Goal: Task Accomplishment & Management: Complete application form

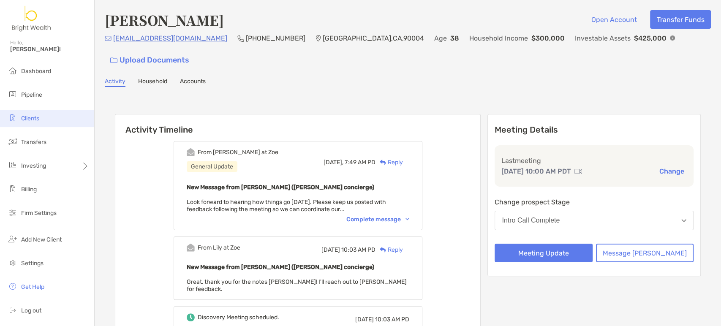
click at [34, 111] on li "Clients" at bounding box center [47, 118] width 94 height 17
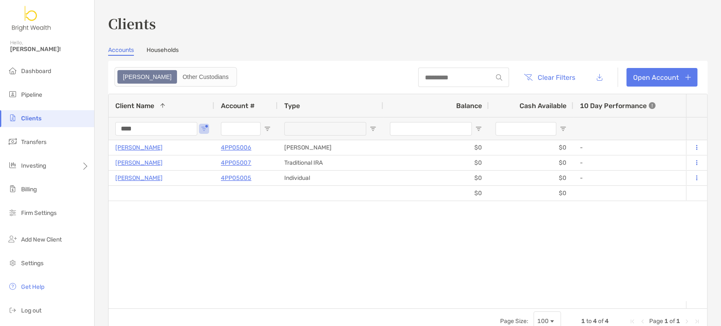
drag, startPoint x: 160, startPoint y: 129, endPoint x: 80, endPoint y: 109, distance: 83.1
click at [115, 121] on div "****" at bounding box center [156, 128] width 82 height 22
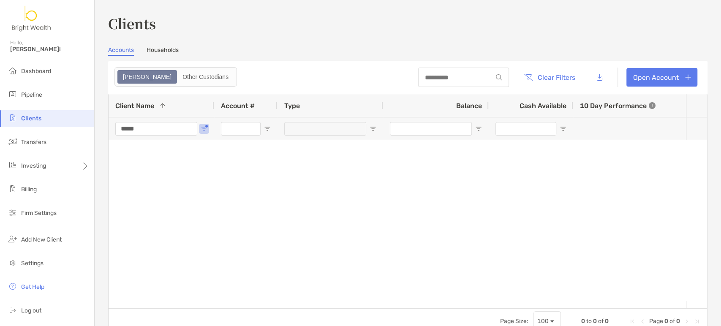
type input "*****"
click at [209, 128] on div "*****" at bounding box center [162, 128] width 106 height 23
click at [206, 130] on span "Open Filter Menu" at bounding box center [204, 128] width 7 height 7
click at [150, 161] on div at bounding box center [397, 220] width 577 height 161
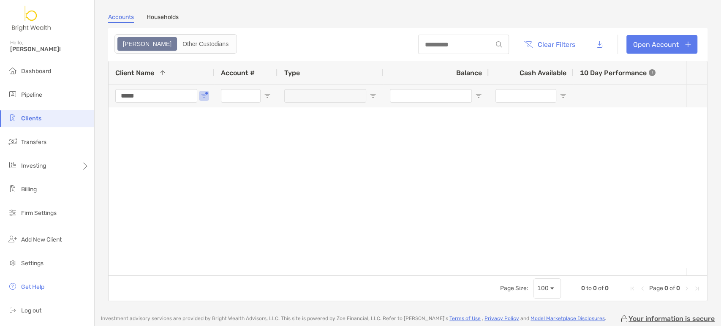
scroll to position [47, 0]
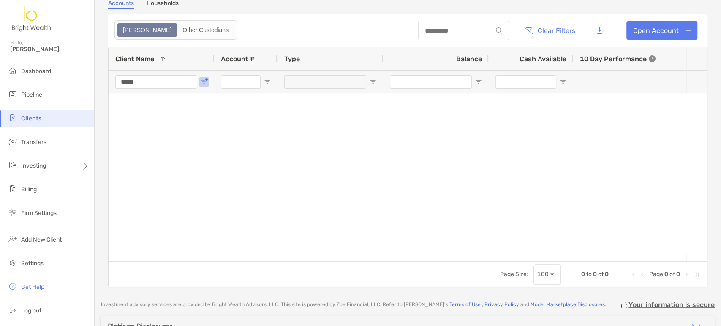
click at [54, 119] on li "Clients" at bounding box center [47, 118] width 94 height 17
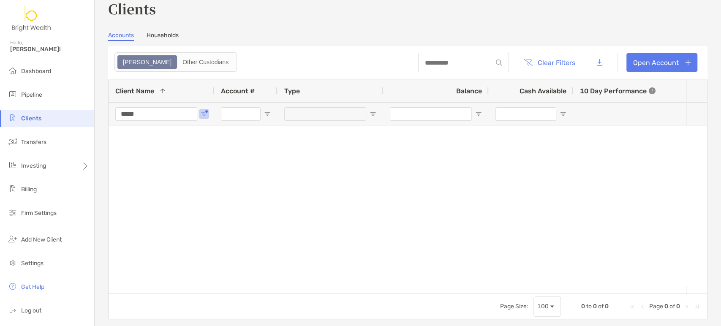
scroll to position [0, 0]
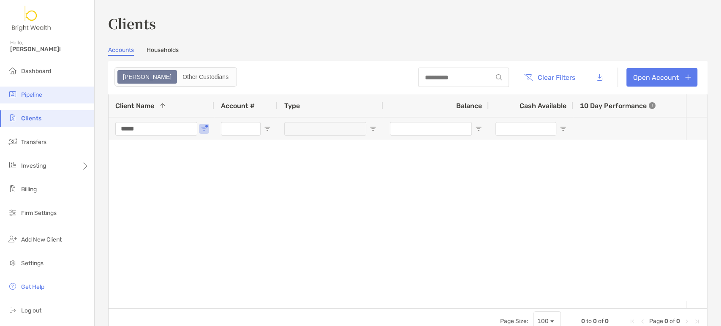
click at [34, 92] on span "Pipeline" at bounding box center [31, 94] width 21 height 7
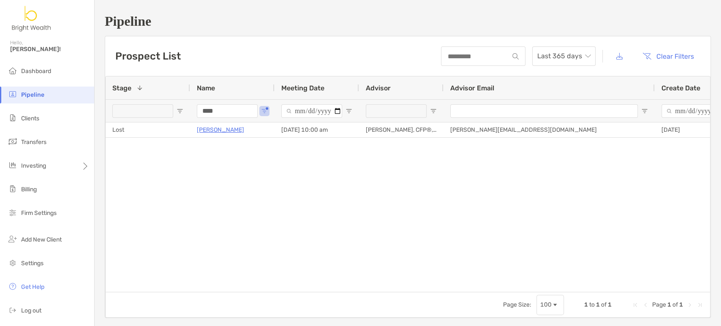
drag, startPoint x: 246, startPoint y: 114, endPoint x: 162, endPoint y: 106, distance: 84.1
click at [169, 106] on div "****" at bounding box center [422, 110] width 633 height 23
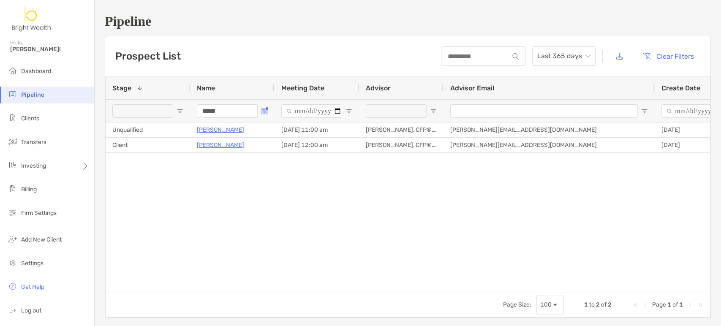
drag, startPoint x: 263, startPoint y: 112, endPoint x: 268, endPoint y: 112, distance: 4.7
click at [264, 112] on span "Open Filter Menu" at bounding box center [264, 111] width 7 height 7
drag, startPoint x: 212, startPoint y: 113, endPoint x: 149, endPoint y: 109, distance: 63.5
click at [157, 109] on div "*****" at bounding box center [422, 110] width 633 height 23
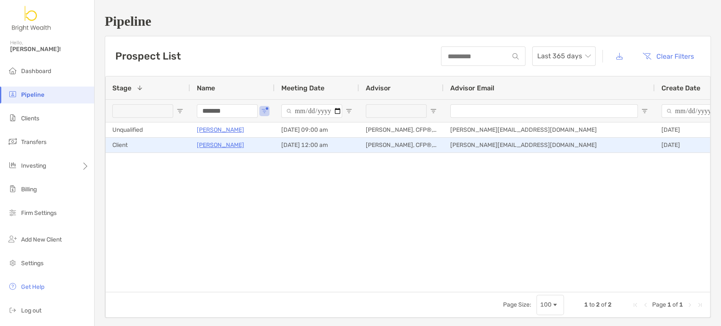
type input "*******"
click at [225, 142] on p "[PERSON_NAME]" at bounding box center [220, 145] width 47 height 11
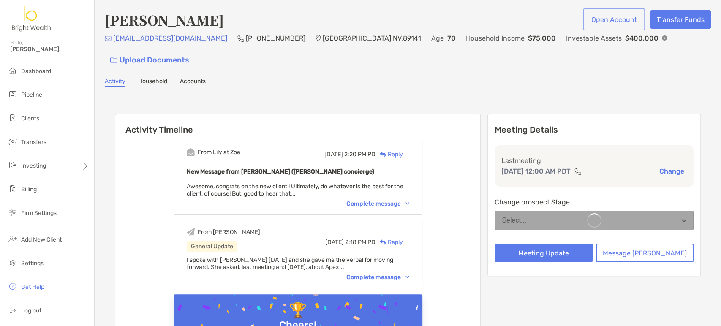
click at [603, 23] on button "Open Account" at bounding box center [613, 19] width 59 height 19
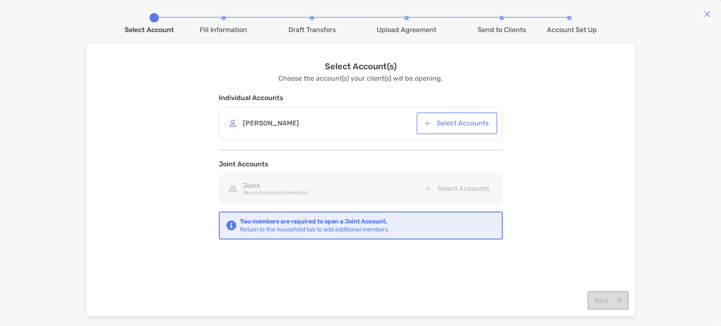
click at [461, 127] on button "Select Accounts" at bounding box center [456, 123] width 77 height 19
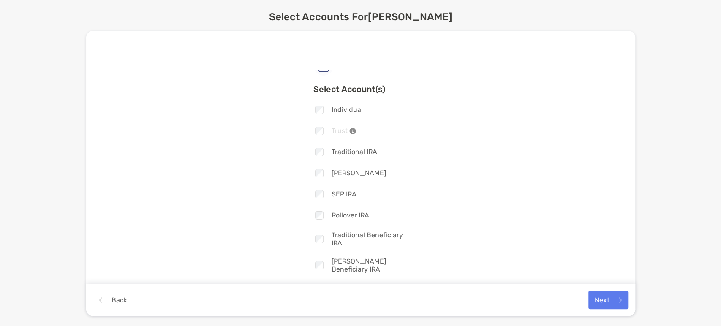
scroll to position [18, 0]
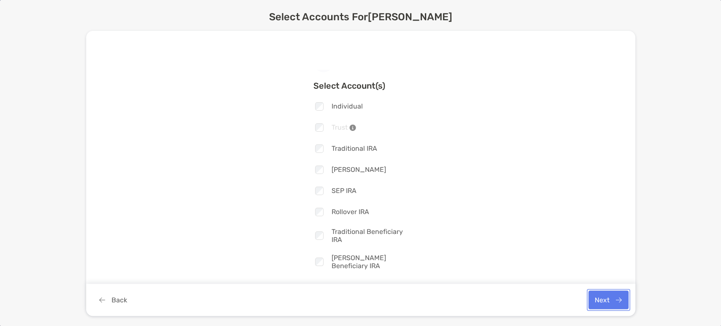
click at [605, 299] on button "Next" at bounding box center [608, 300] width 40 height 19
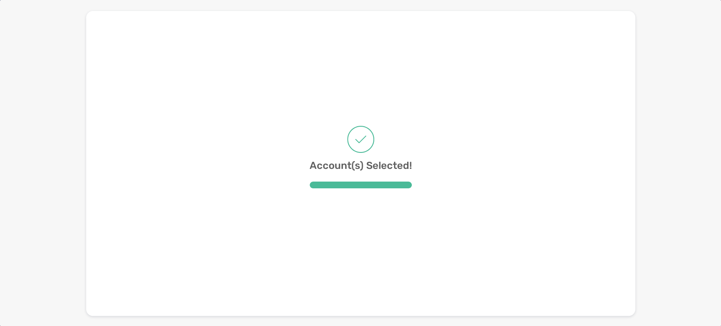
scroll to position [0, 0]
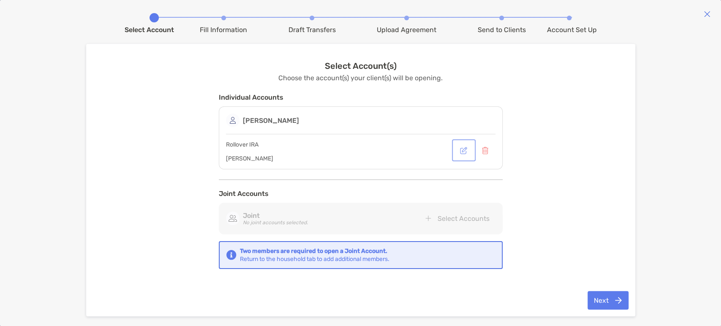
click at [466, 156] on button "button" at bounding box center [463, 150] width 20 height 19
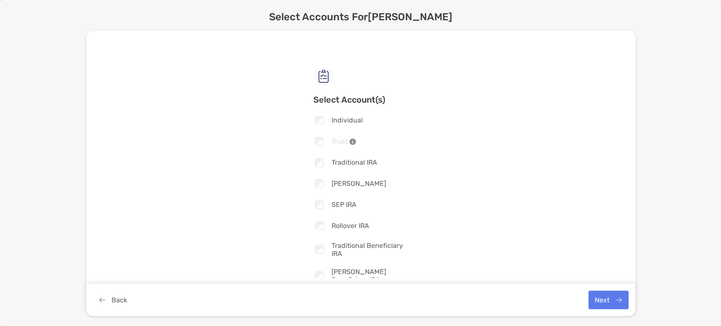
scroll to position [18, 0]
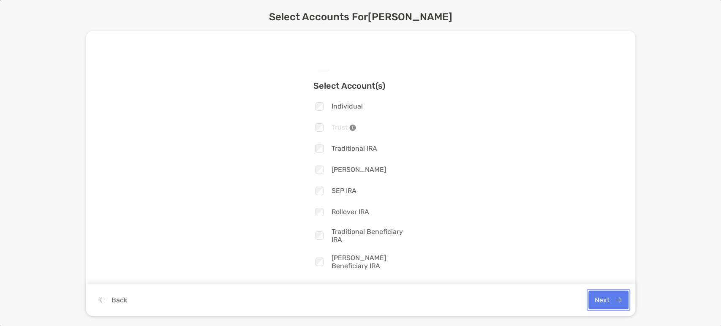
click at [600, 298] on button "Next" at bounding box center [608, 300] width 40 height 19
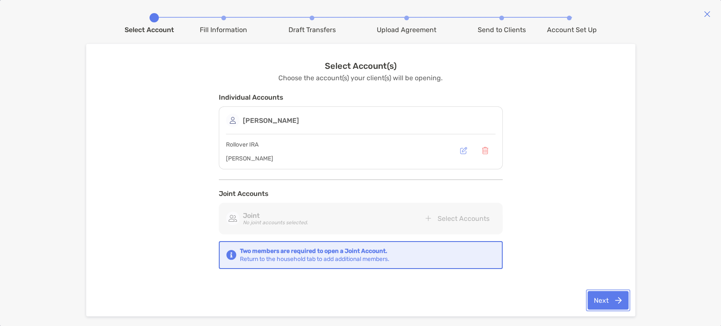
click at [611, 302] on button "Next" at bounding box center [607, 300] width 41 height 19
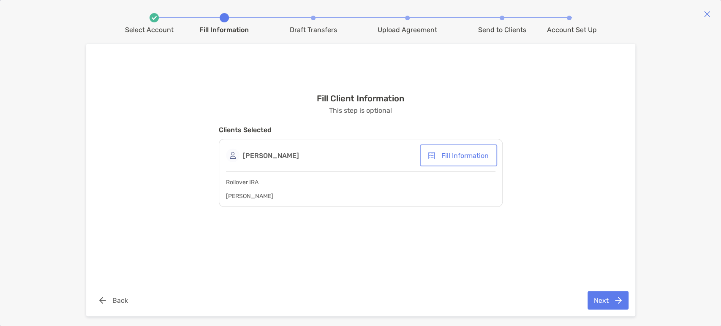
click at [455, 157] on button "Fill Information" at bounding box center [458, 155] width 74 height 19
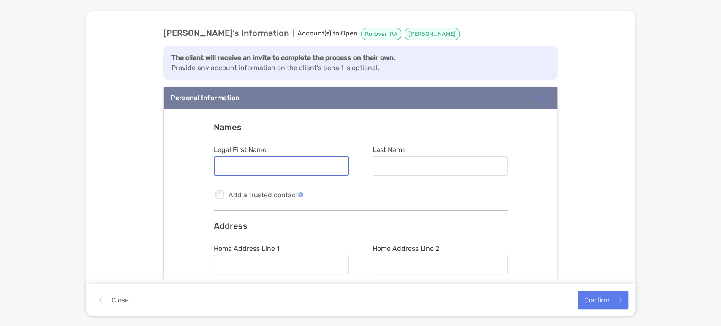
click at [270, 168] on input "Legal First Name" at bounding box center [280, 166] width 133 height 7
type input "*******"
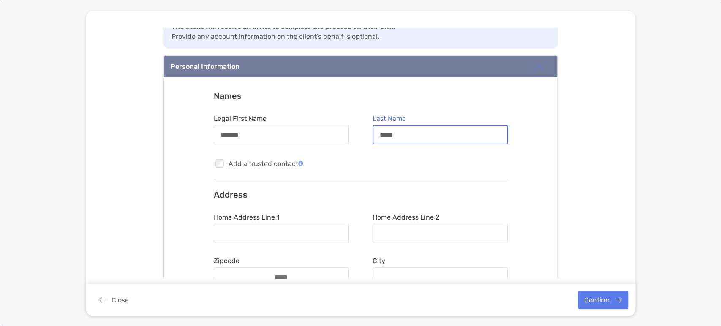
scroll to position [94, 0]
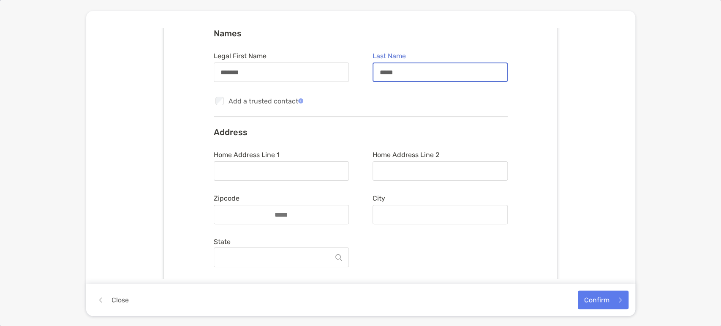
type input "*****"
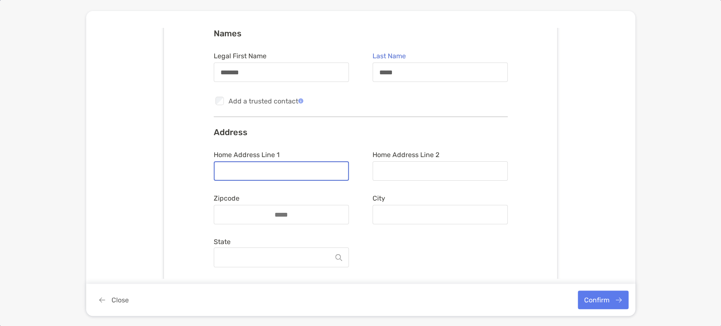
click at [253, 174] on input "Home Address Line 1" at bounding box center [280, 171] width 133 height 7
type input "**********"
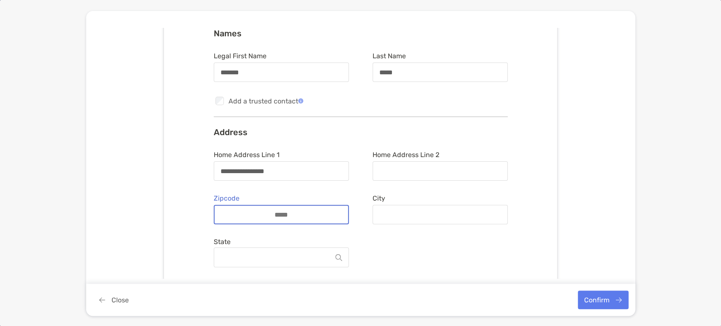
type input "*"
type input "*****"
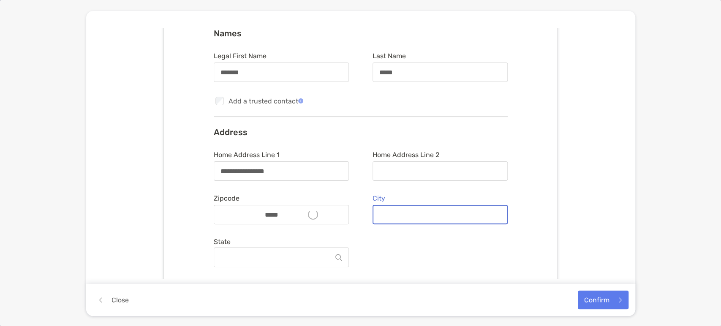
type input "*********"
type input "******"
type input "*********"
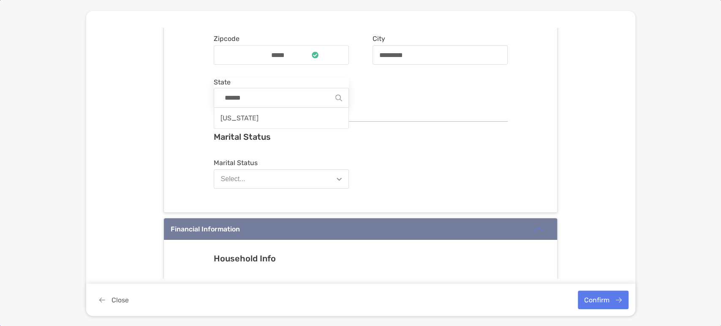
scroll to position [281, 0]
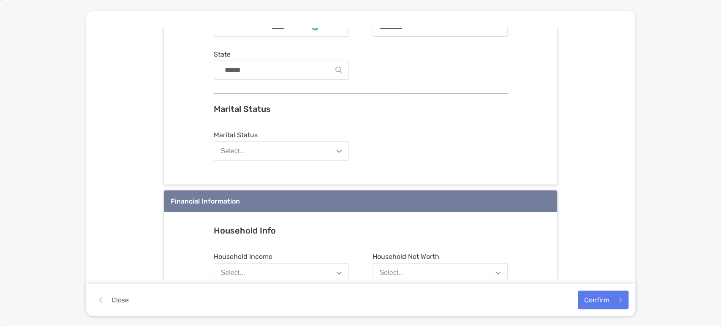
click at [250, 147] on button "Select..." at bounding box center [281, 150] width 135 height 19
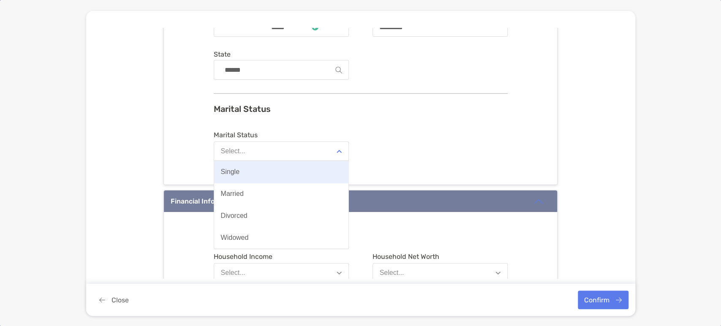
click at [264, 179] on button "Single" at bounding box center [281, 172] width 134 height 22
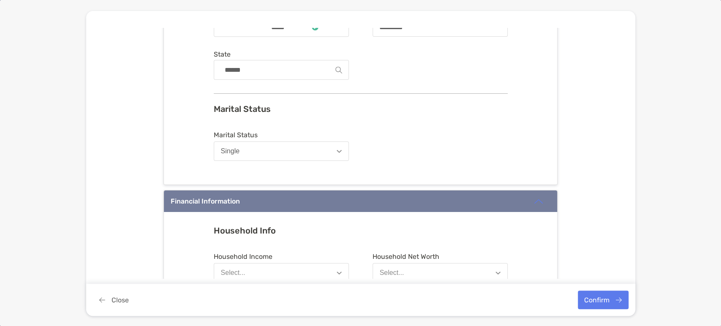
click at [562, 157] on div "**********" at bounding box center [360, 153] width 549 height 251
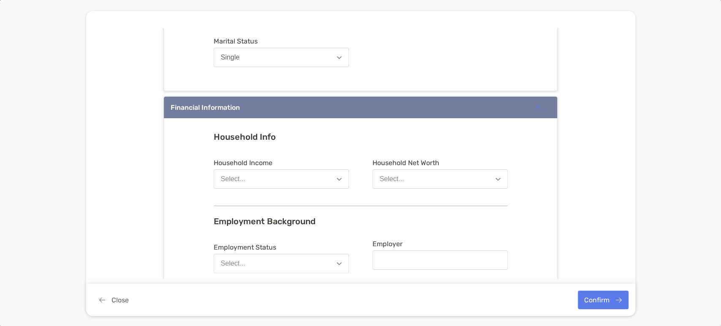
scroll to position [422, 0]
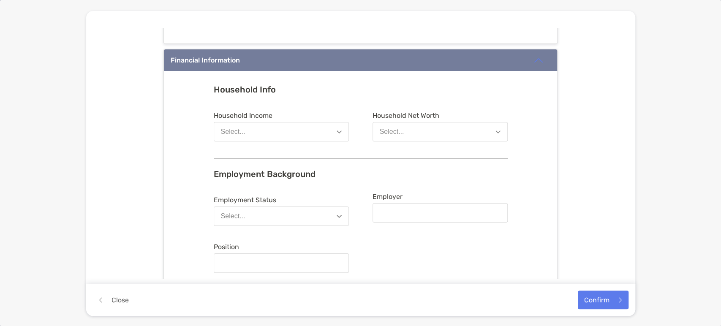
click at [262, 133] on button "Select..." at bounding box center [281, 131] width 135 height 19
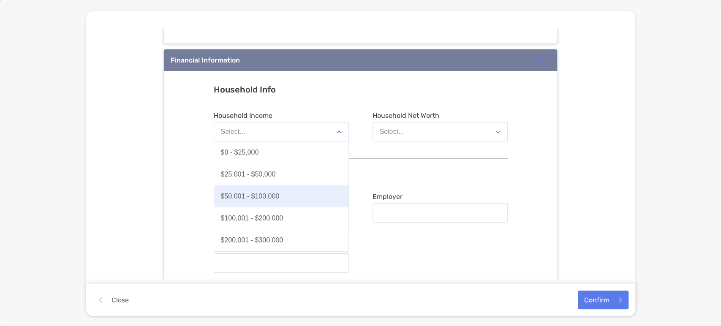
click at [294, 203] on button "$50,001 - $100,000" at bounding box center [281, 196] width 134 height 22
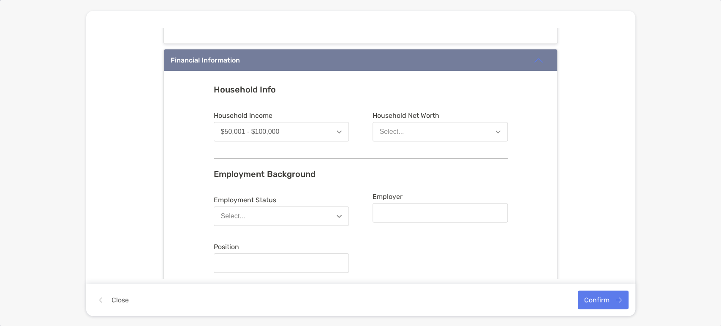
click at [395, 136] on div "Select..." at bounding box center [392, 132] width 24 height 8
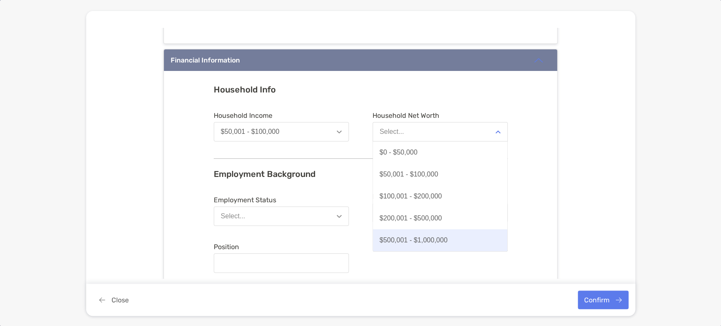
scroll to position [44, 0]
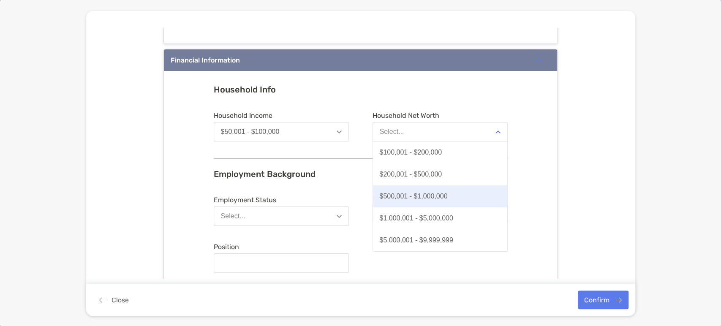
click at [443, 200] on div "$500,001 - $1,000,000" at bounding box center [414, 197] width 68 height 8
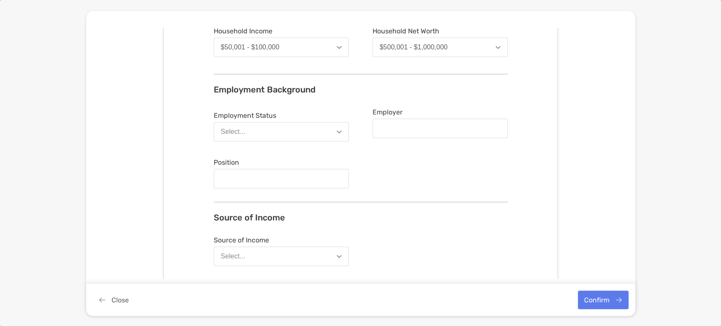
scroll to position [516, 0]
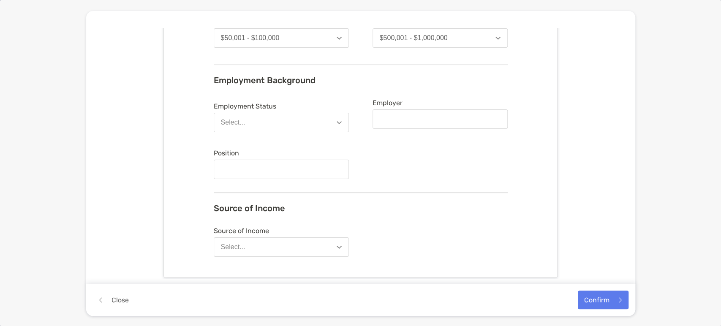
click at [319, 130] on button "Select..." at bounding box center [281, 122] width 135 height 19
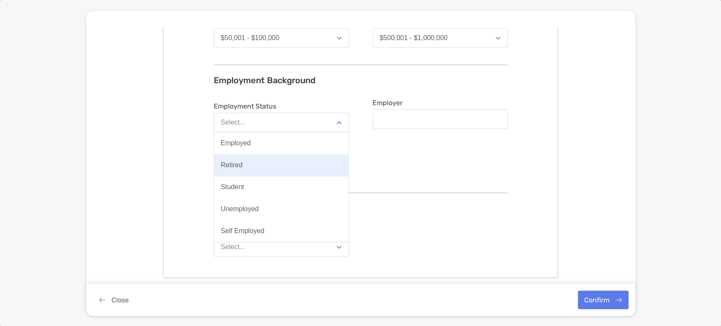
click at [301, 169] on button "Retired" at bounding box center [281, 165] width 134 height 22
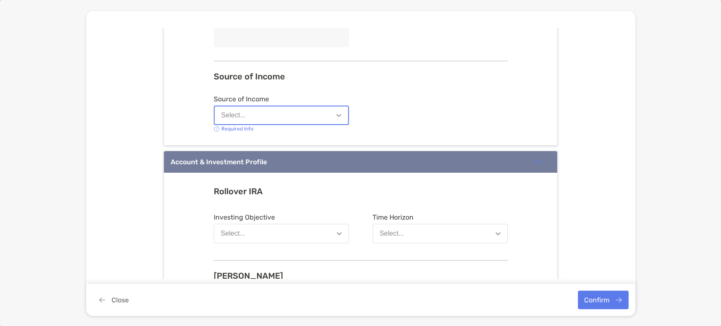
scroll to position [657, 0]
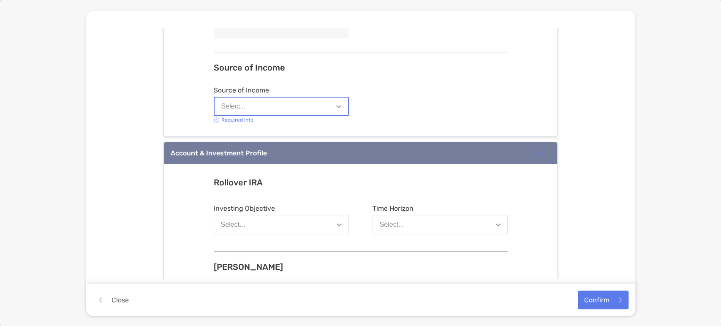
click at [334, 114] on button "Select..." at bounding box center [281, 106] width 135 height 19
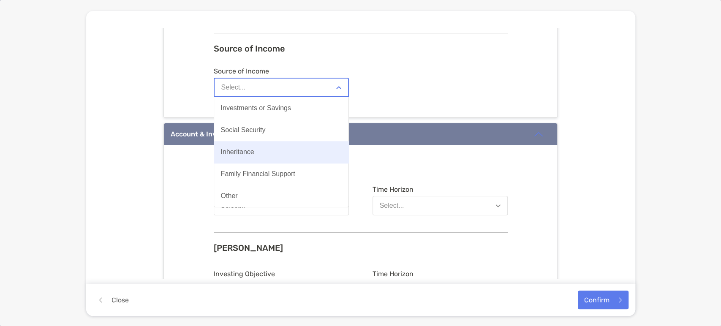
scroll to position [703, 0]
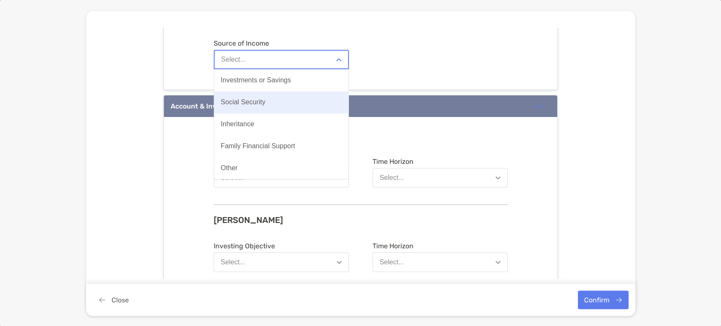
click at [289, 111] on button "Social Security" at bounding box center [281, 102] width 134 height 22
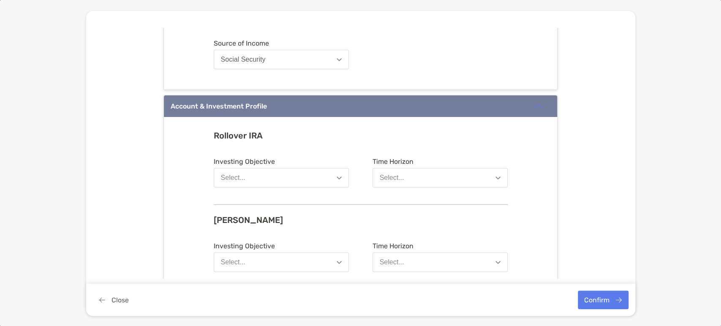
click at [313, 61] on button "Social Security" at bounding box center [281, 59] width 135 height 19
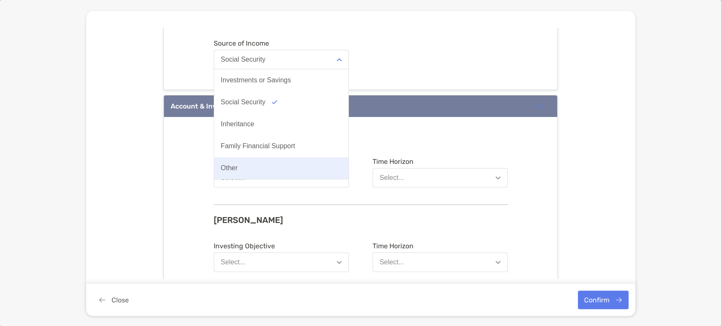
click at [267, 164] on button "Other" at bounding box center [281, 168] width 134 height 22
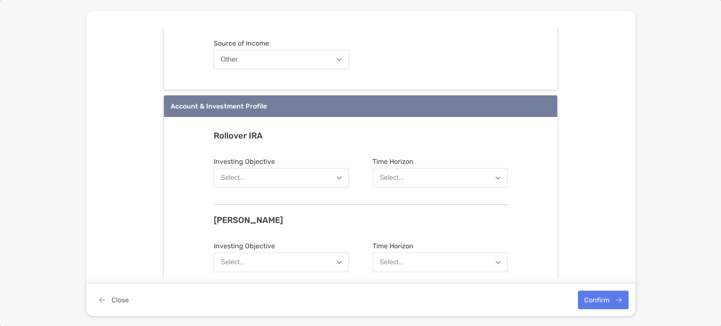
click at [313, 63] on button "Other" at bounding box center [281, 59] width 135 height 19
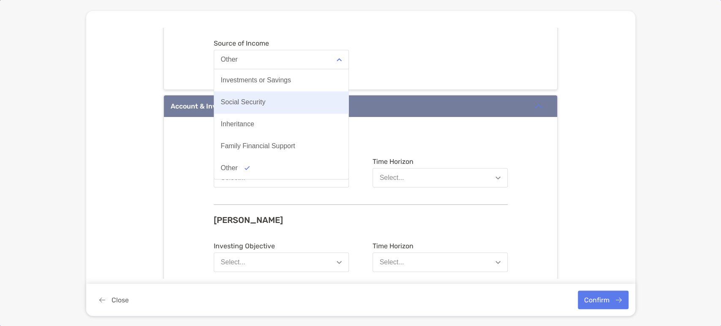
drag, startPoint x: 295, startPoint y: 114, endPoint x: 298, endPoint y: 100, distance: 14.3
click at [298, 100] on div "Investments or Savings Social Security Inheritance Family Financial Support Oth…" at bounding box center [281, 124] width 135 height 110
click at [272, 100] on button "Social Security" at bounding box center [281, 102] width 134 height 22
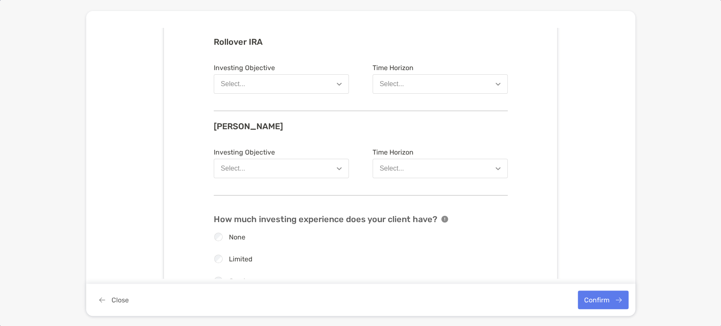
scroll to position [797, 0]
click at [329, 77] on button "Select..." at bounding box center [281, 83] width 135 height 19
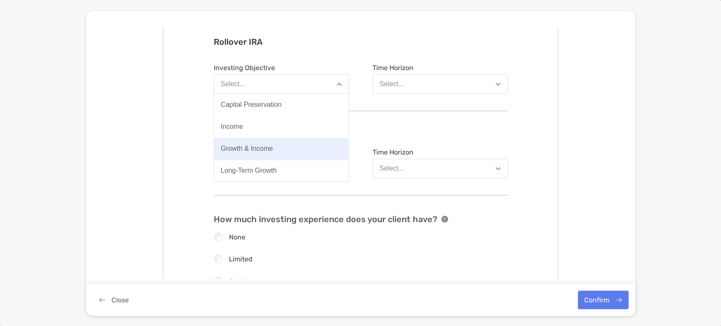
click at [301, 144] on button "Growth & Income" at bounding box center [281, 149] width 134 height 22
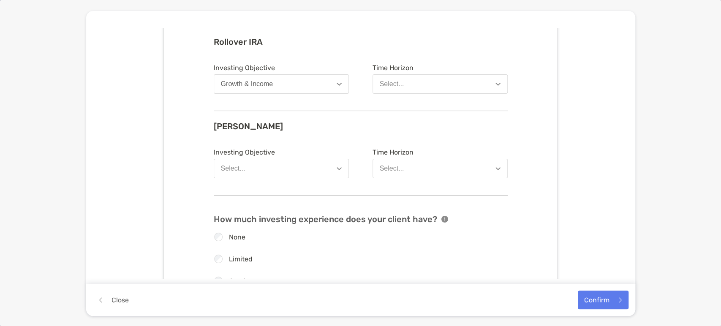
click at [457, 84] on button "Select..." at bounding box center [439, 83] width 135 height 19
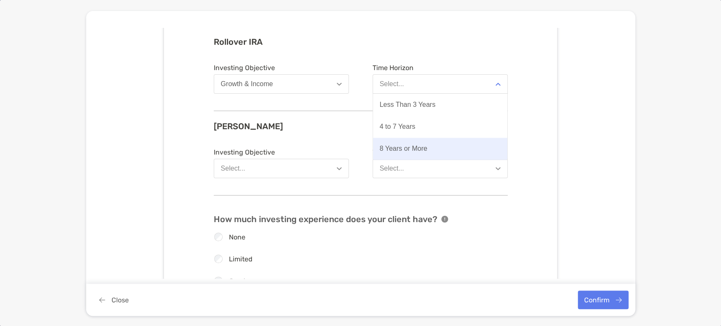
click at [435, 146] on button "8 Years or More" at bounding box center [440, 149] width 134 height 22
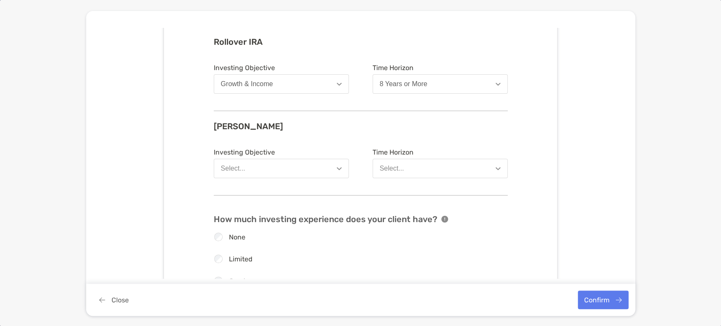
click at [329, 174] on button "Select..." at bounding box center [281, 168] width 135 height 19
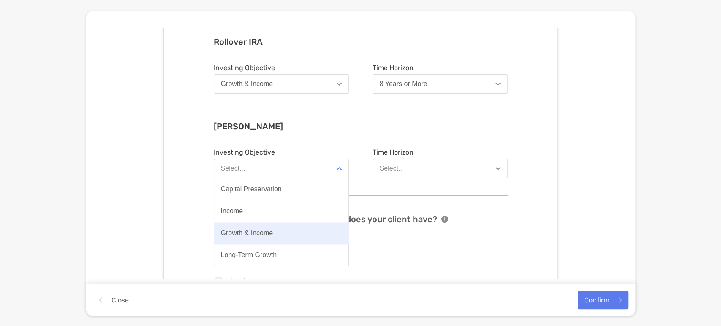
click at [301, 232] on button "Growth & Income" at bounding box center [281, 233] width 134 height 22
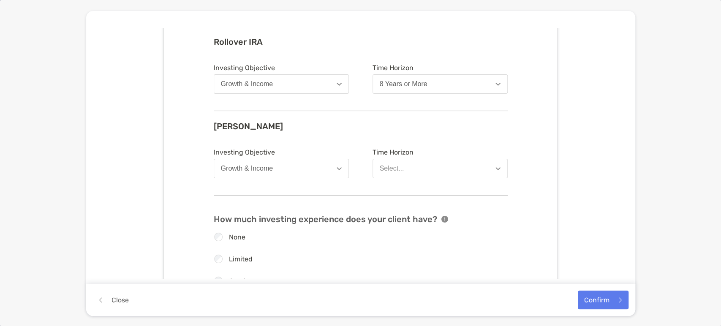
click at [415, 170] on button "Select..." at bounding box center [439, 168] width 135 height 19
click at [451, 94] on button "8 Years or More" at bounding box center [439, 83] width 135 height 19
click at [526, 135] on div "Rollover IRA Investing Objective Growth & Income Time Horizon 8 Years or More R…" at bounding box center [360, 223] width 393 height 401
click at [459, 174] on button "Select..." at bounding box center [439, 168] width 135 height 19
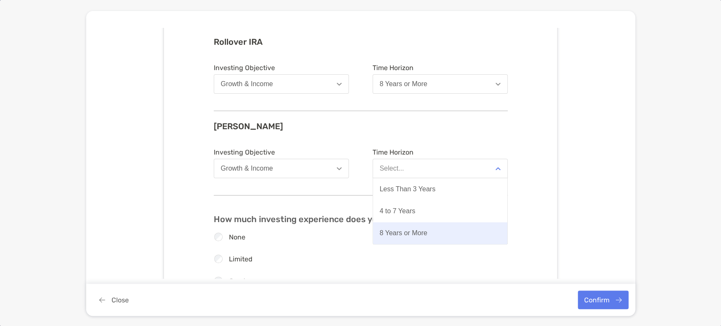
click at [439, 229] on button "8 Years or More" at bounding box center [440, 233] width 134 height 22
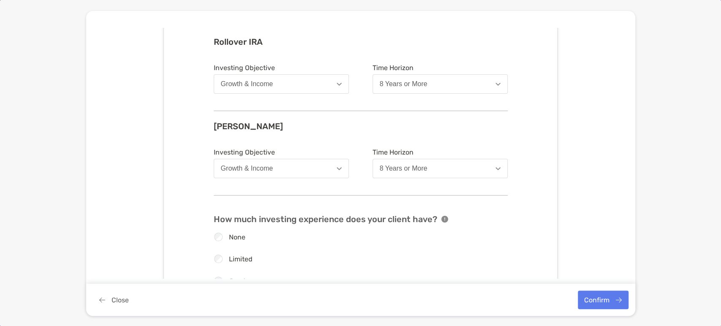
scroll to position [938, 0]
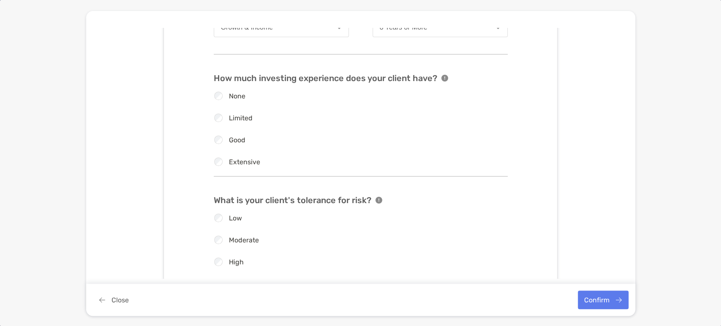
click at [239, 118] on label "Limited" at bounding box center [241, 117] width 24 height 7
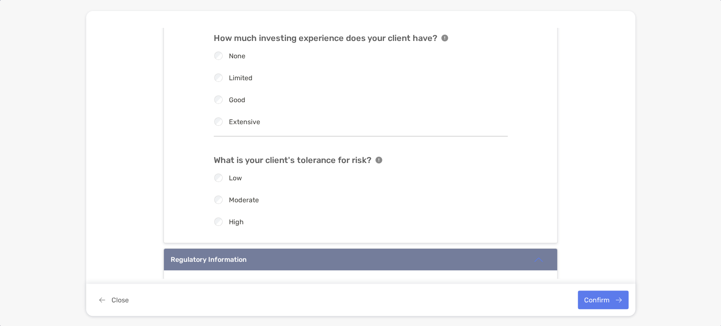
scroll to position [1032, 0]
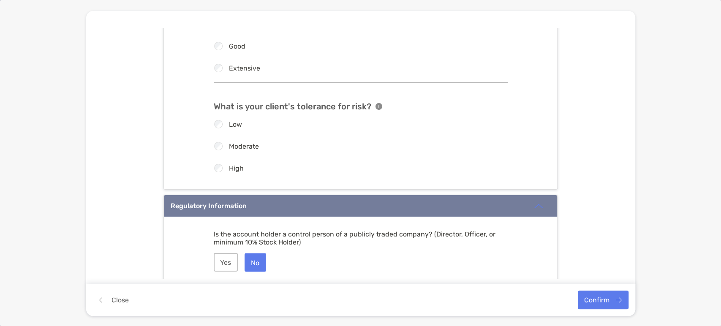
click at [236, 125] on label "Low" at bounding box center [235, 124] width 13 height 7
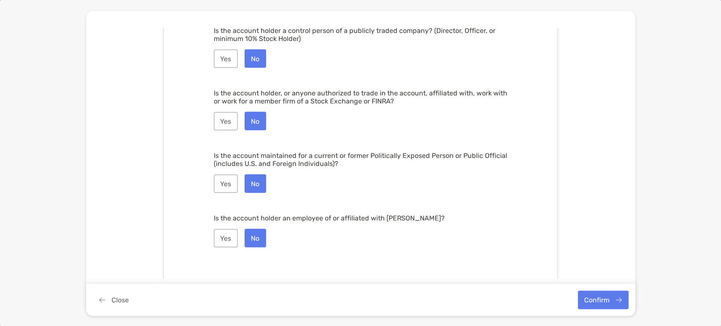
scroll to position [1244, 0]
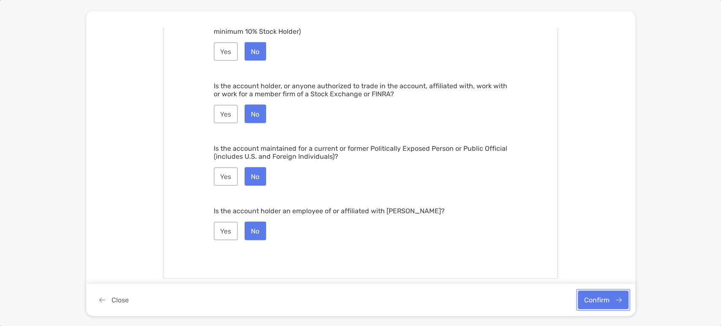
click at [595, 299] on button "Confirm" at bounding box center [603, 300] width 51 height 19
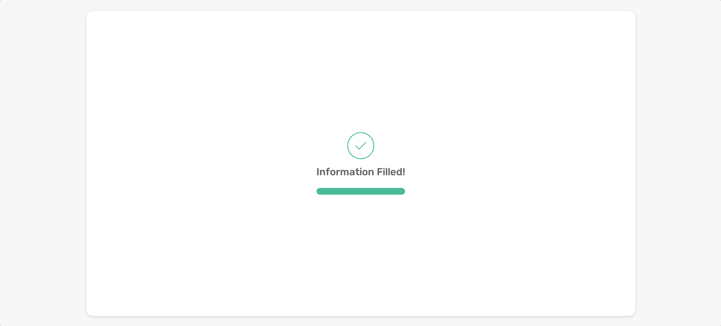
scroll to position [0, 0]
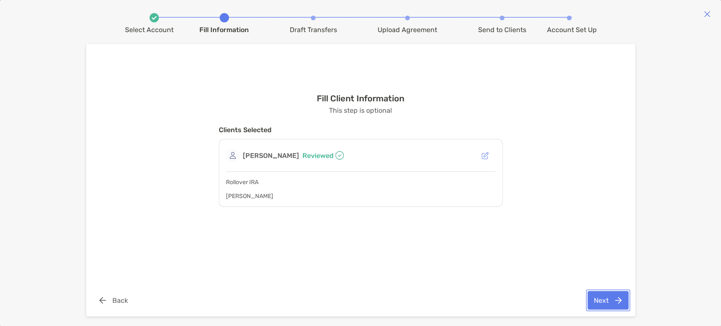
click at [604, 303] on button "Next" at bounding box center [607, 300] width 41 height 19
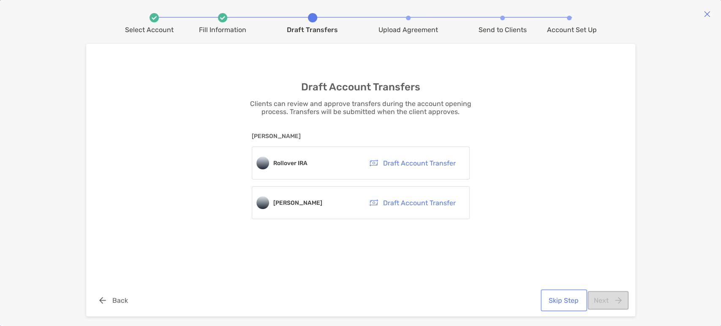
click at [555, 303] on button "Skip Step" at bounding box center [563, 300] width 43 height 19
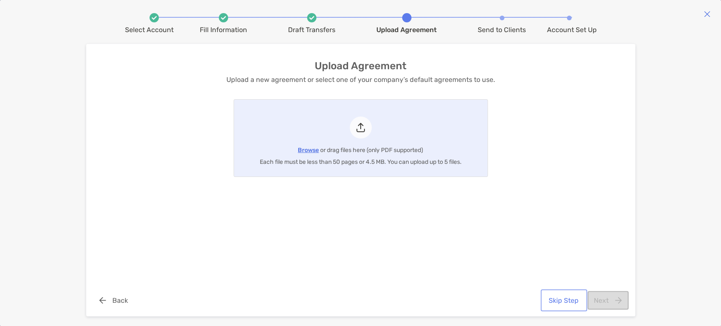
click at [569, 298] on button "Skip Step" at bounding box center [563, 300] width 43 height 19
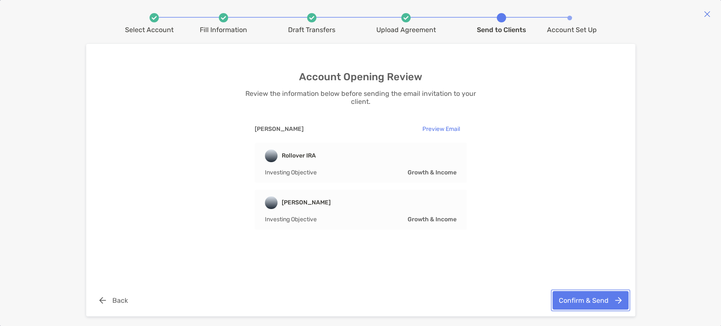
click at [598, 301] on button "Confirm & Send" at bounding box center [590, 300] width 76 height 19
